Goal: Task Accomplishment & Management: Use online tool/utility

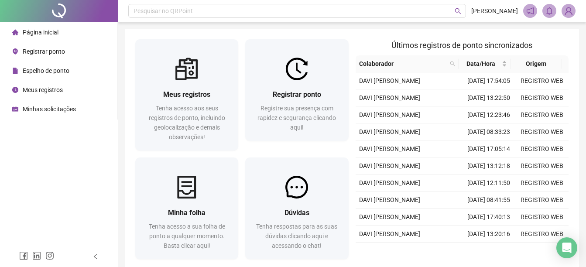
click at [42, 55] on span "Registrar ponto" at bounding box center [44, 51] width 42 height 7
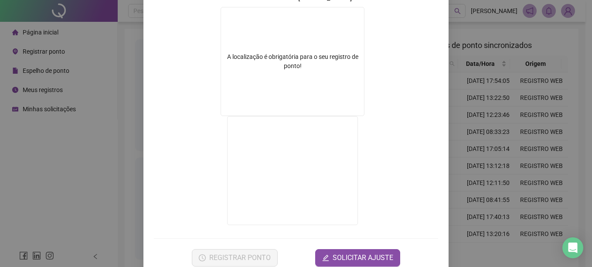
scroll to position [137, 0]
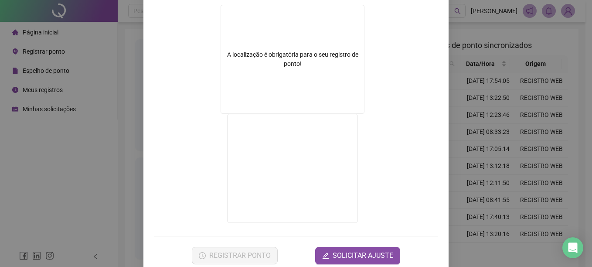
click at [484, 199] on div "Registro de ponto web 08:09:40 Empregador : GESTAO NEXXO LTDA Colaborador : DAV…" at bounding box center [296, 133] width 592 height 267
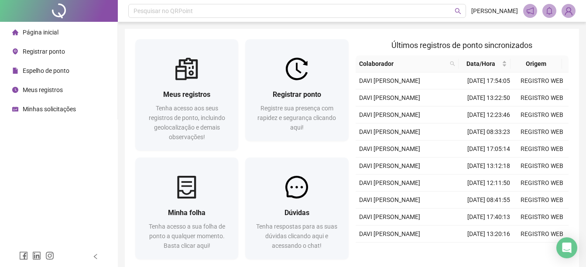
click at [46, 51] on span "Registrar ponto" at bounding box center [44, 51] width 42 height 7
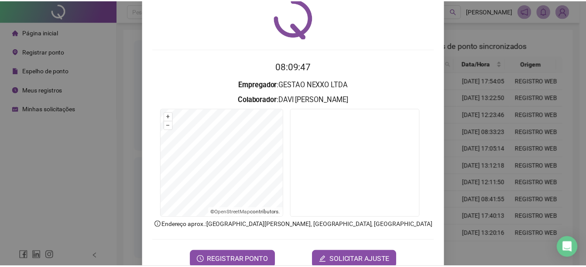
scroll to position [35, 0]
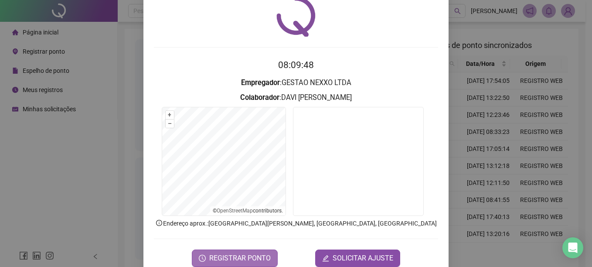
click at [219, 256] on span "REGISTRAR PONTO" at bounding box center [240, 258] width 62 height 10
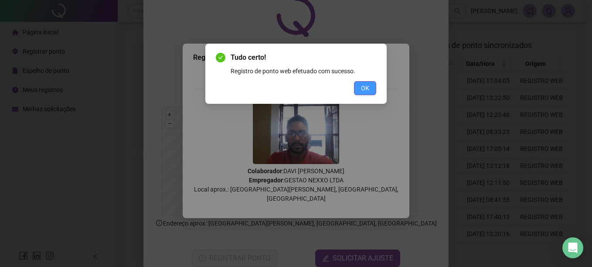
click at [359, 88] on button "OK" at bounding box center [365, 88] width 22 height 14
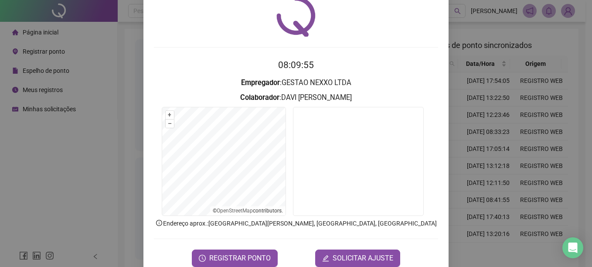
click at [72, 100] on div "Registro de ponto web 08:09:55 Empregador : GESTAO NEXXO LTDA Colaborador : DAV…" at bounding box center [296, 133] width 592 height 267
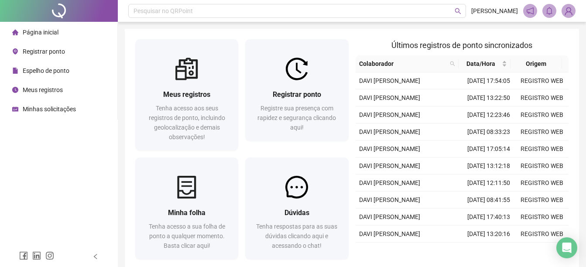
click at [19, 87] on div "Meus registros" at bounding box center [37, 89] width 51 height 17
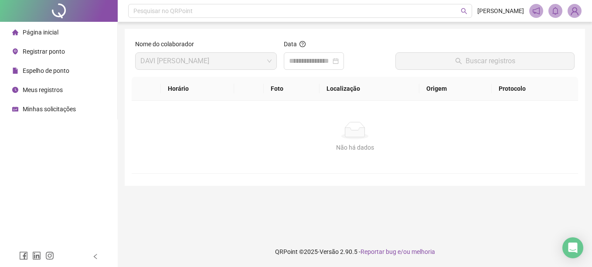
click at [52, 35] on span "Página inicial" at bounding box center [41, 32] width 36 height 7
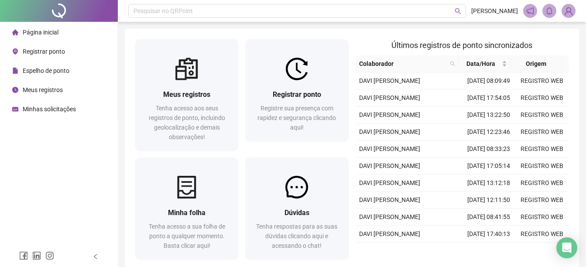
click at [42, 73] on span "Espelho de ponto" at bounding box center [46, 70] width 47 height 7
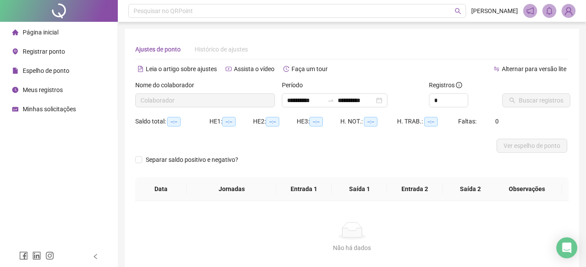
type input "**********"
click at [70, 113] on div "Minhas solicitações" at bounding box center [44, 108] width 64 height 17
